Goal: Task Accomplishment & Management: Complete application form

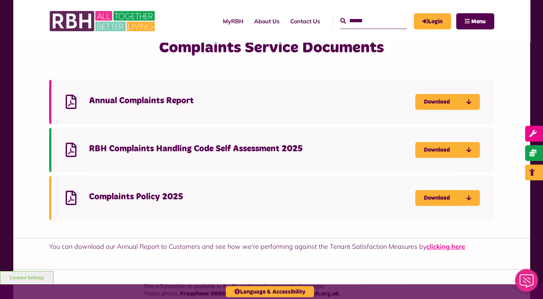
scroll to position [741, 0]
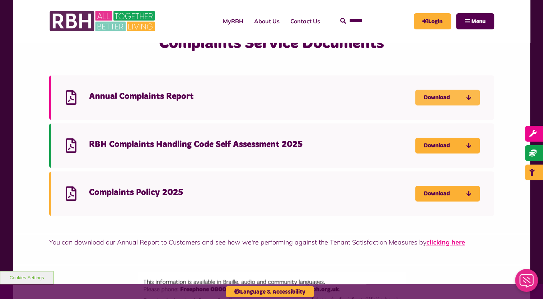
click at [473, 97] on link "Download" at bounding box center [447, 98] width 65 height 16
click at [235, 257] on div "You can download our Annual Report to Customers and see how we're performing ag…" at bounding box center [271, 249] width 517 height 31
click at [74, 20] on img at bounding box center [103, 21] width 108 height 28
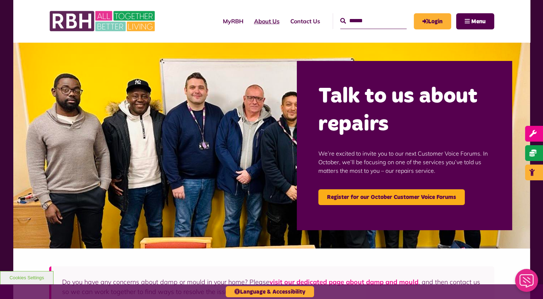
click at [262, 24] on link "About Us" at bounding box center [267, 20] width 36 height 19
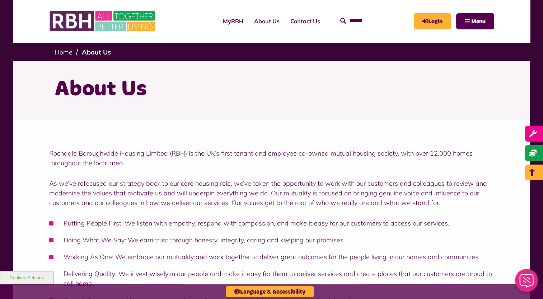
click at [297, 19] on link "Contact Us" at bounding box center [305, 20] width 41 height 19
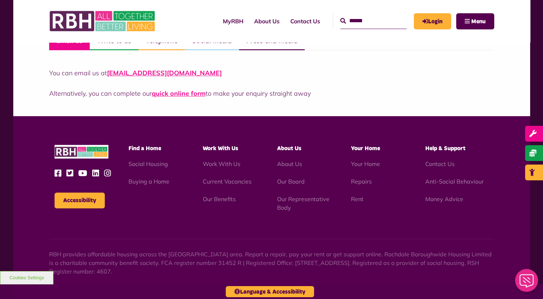
scroll to position [563, 0]
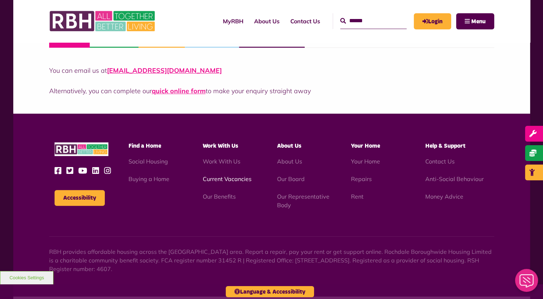
click at [216, 177] on link "Current Vacancies" at bounding box center [227, 179] width 49 height 7
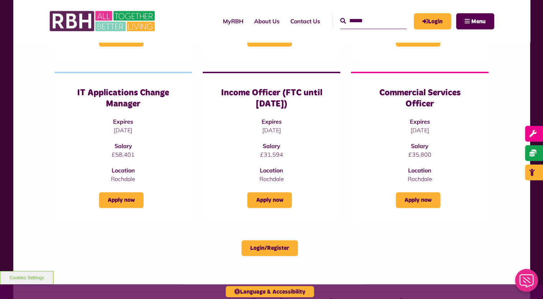
scroll to position [228, 0]
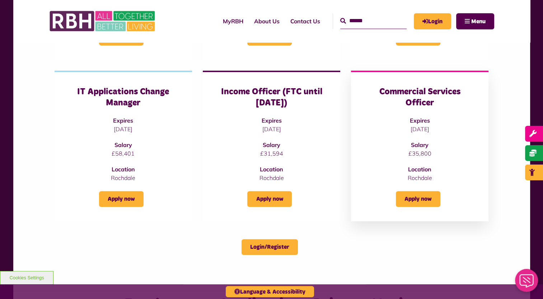
click at [411, 90] on h3 "Commercial Services Officer" at bounding box center [419, 98] width 109 height 22
click at [418, 131] on p "29/10/2025" at bounding box center [419, 129] width 109 height 9
click at [417, 192] on link "Apply now" at bounding box center [418, 199] width 45 height 16
drag, startPoint x: 437, startPoint y: 106, endPoint x: 378, endPoint y: 94, distance: 60.0
click at [378, 94] on h3 "Commercial Services Officer" at bounding box center [419, 98] width 109 height 22
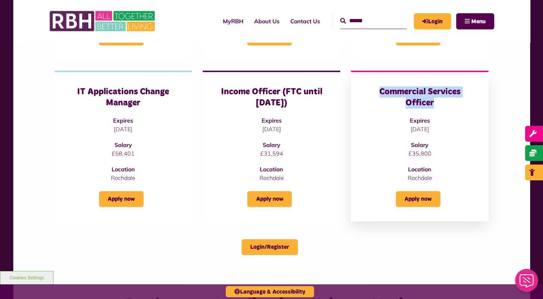
copy h3 "Commercial Services Officer"
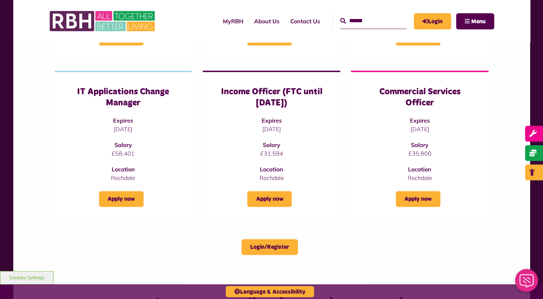
click at [346, 209] on div "Commercial Services Officer Expires [DATE] Salary £35,800 Location [GEOGRAPHIC_…" at bounding box center [420, 146] width 148 height 150
